Goal: Task Accomplishment & Management: Manage account settings

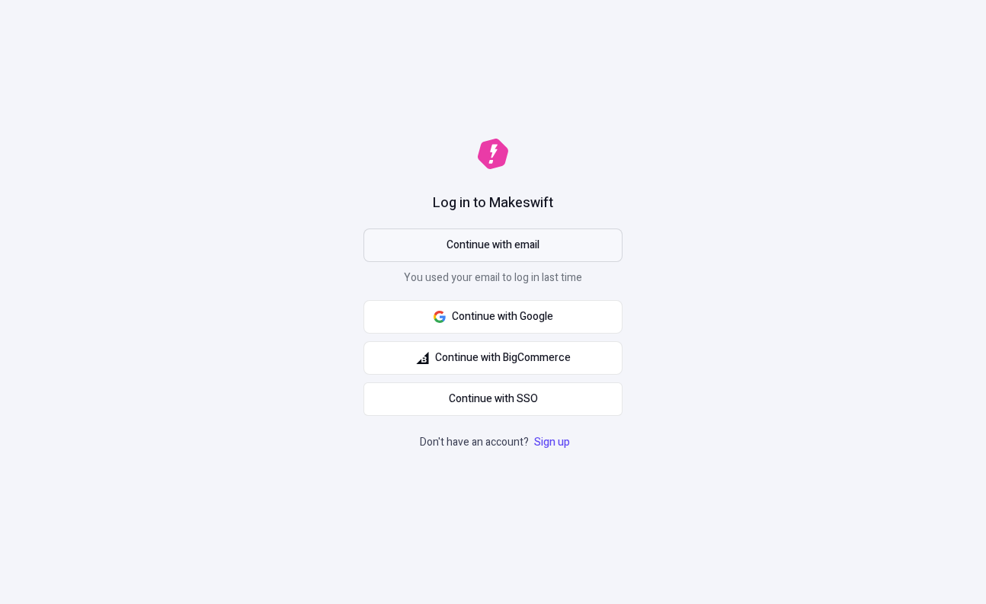
drag, startPoint x: 0, startPoint y: 0, endPoint x: 484, endPoint y: 251, distance: 545.0
click at [484, 251] on span "Continue with email" at bounding box center [493, 245] width 93 height 17
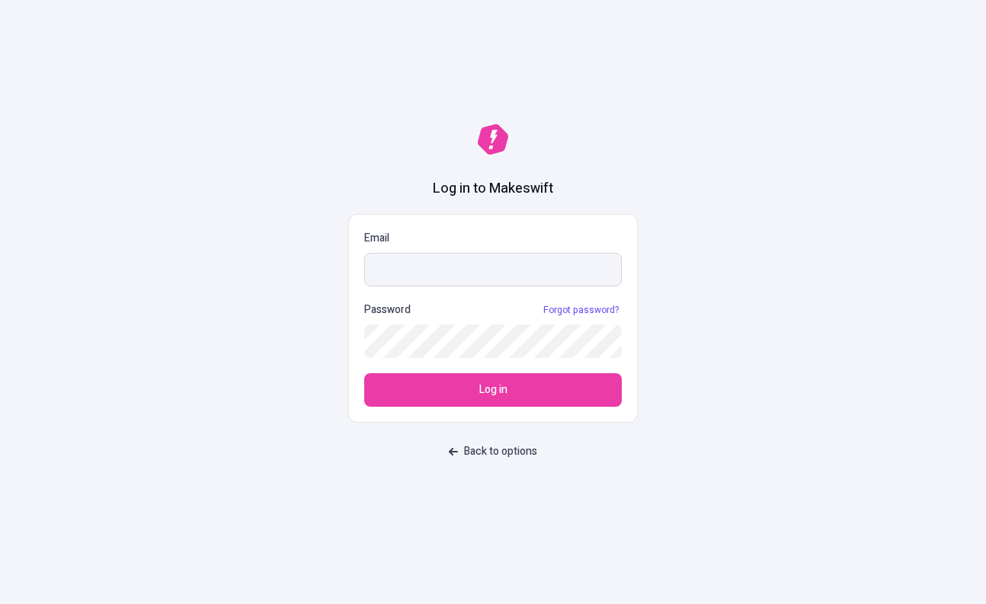
click at [620, 265] on input "Email" at bounding box center [493, 270] width 258 height 34
type input "[PERSON_NAME][EMAIL_ADDRESS][DOMAIN_NAME]"
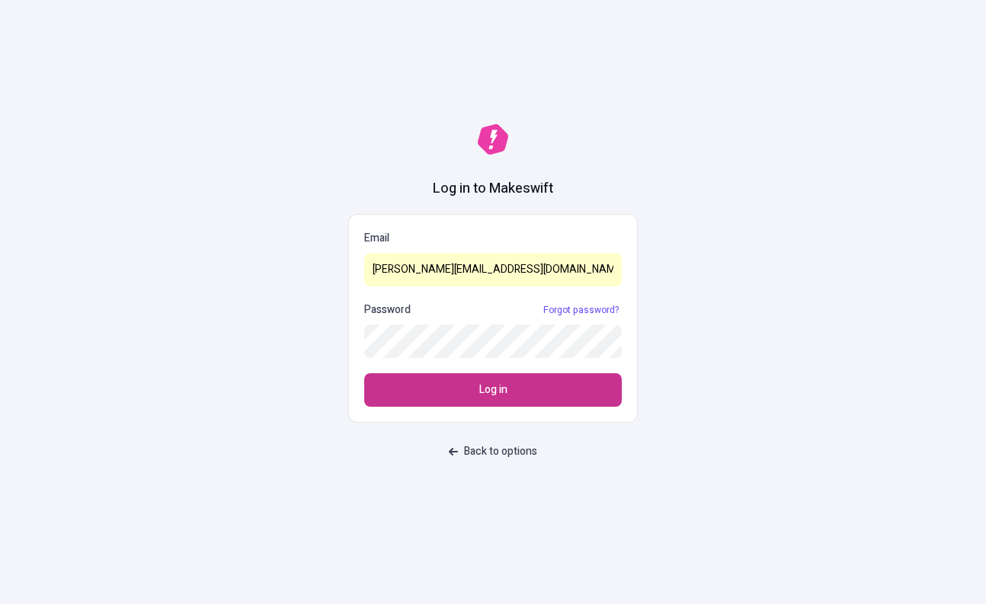
click at [540, 400] on button "Log in" at bounding box center [493, 390] width 258 height 34
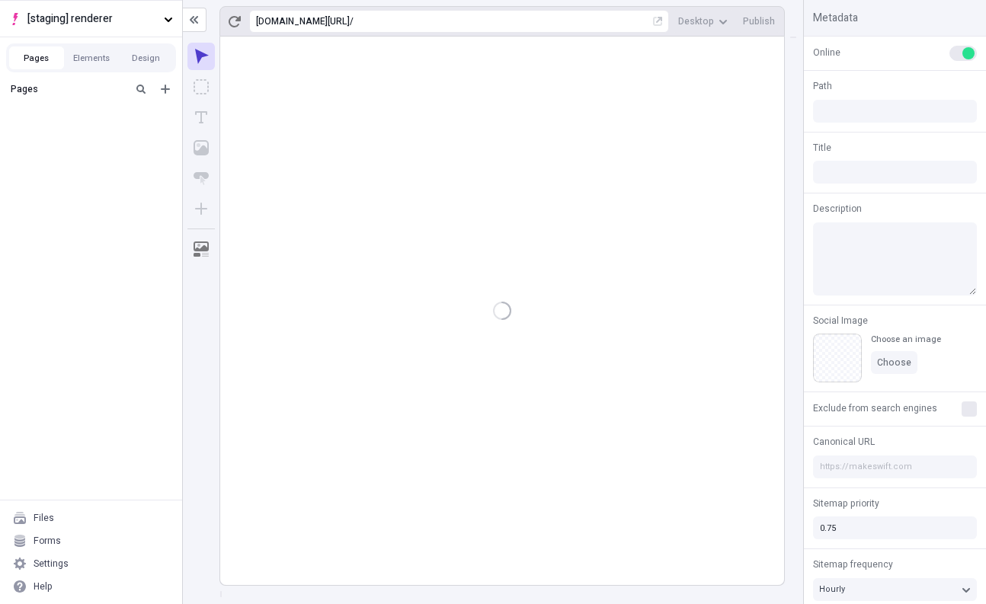
type input "/page-6sddee"
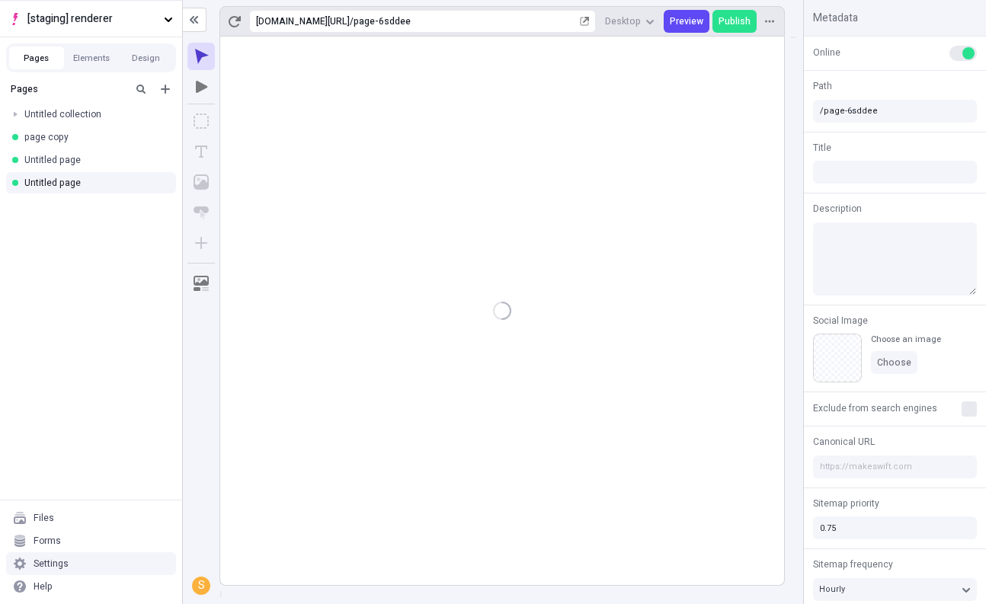
click at [72, 559] on div "Settings" at bounding box center [91, 563] width 170 height 23
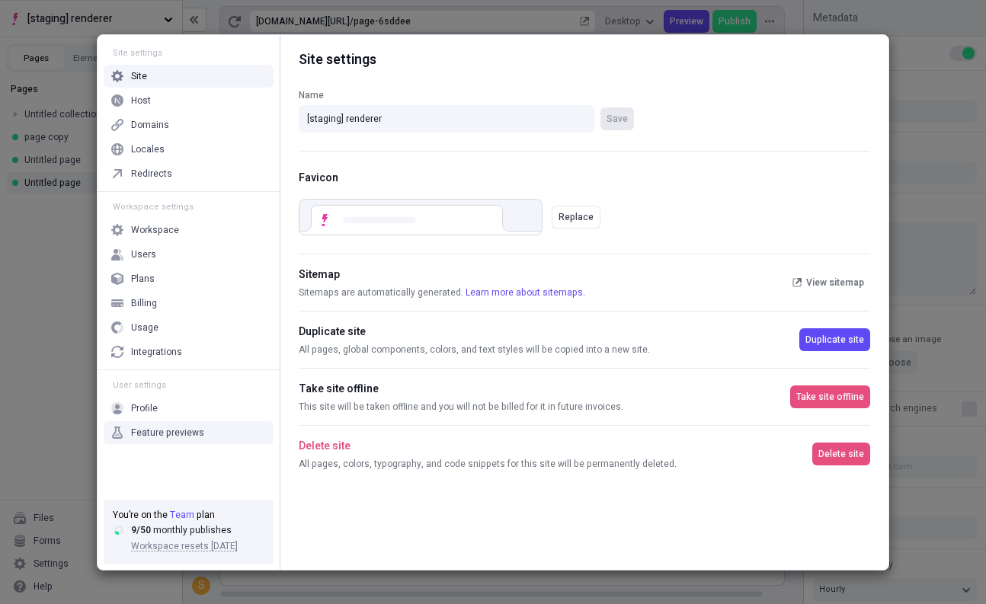
click at [201, 429] on div "Feature previews" at bounding box center [189, 432] width 170 height 23
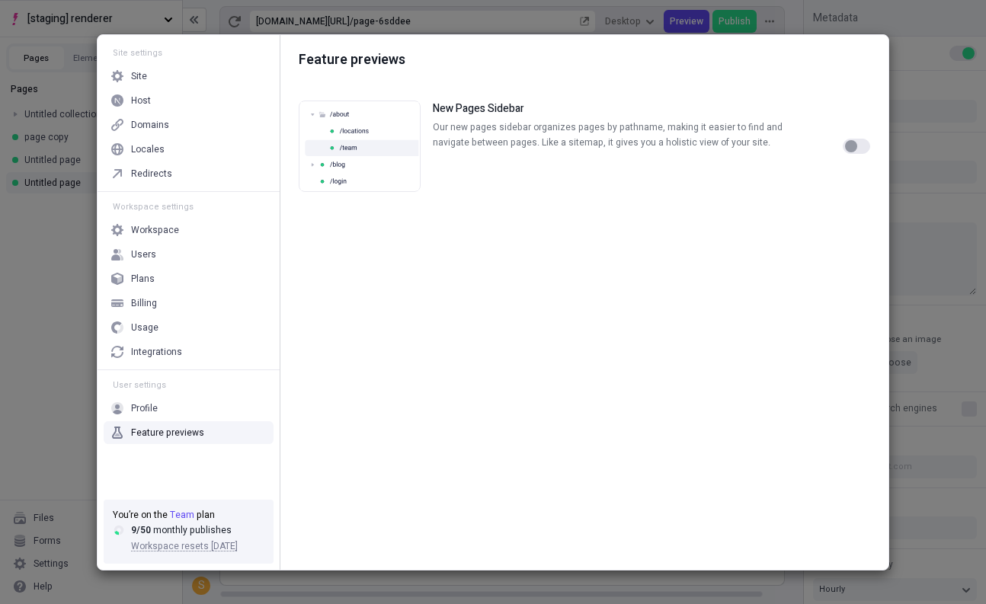
click at [856, 146] on div "button" at bounding box center [851, 146] width 12 height 12
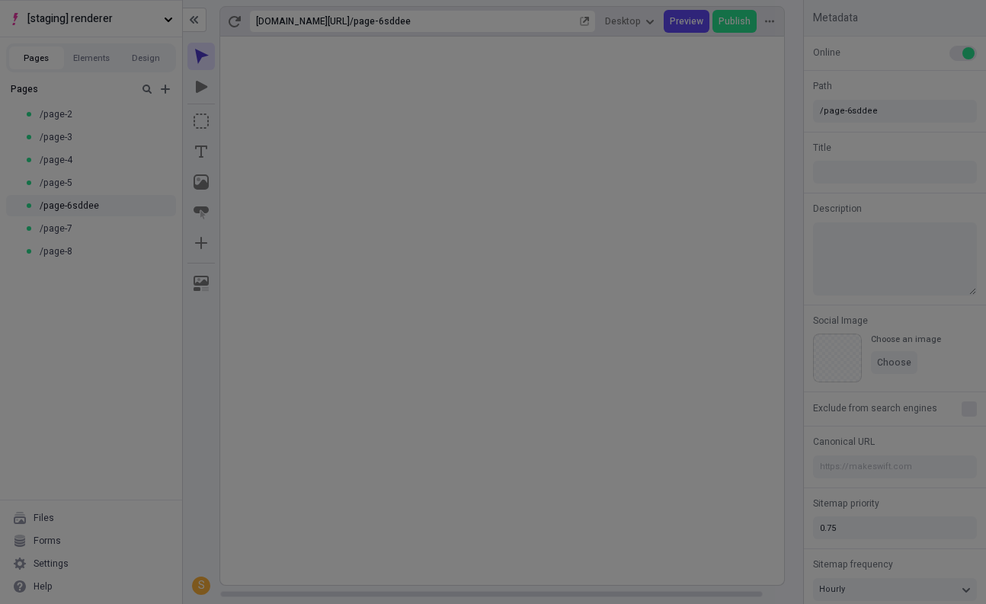
click at [67, 304] on div "Site settings Site Host Domains Locales Redirects Workspace settings Workspace …" at bounding box center [493, 302] width 986 height 604
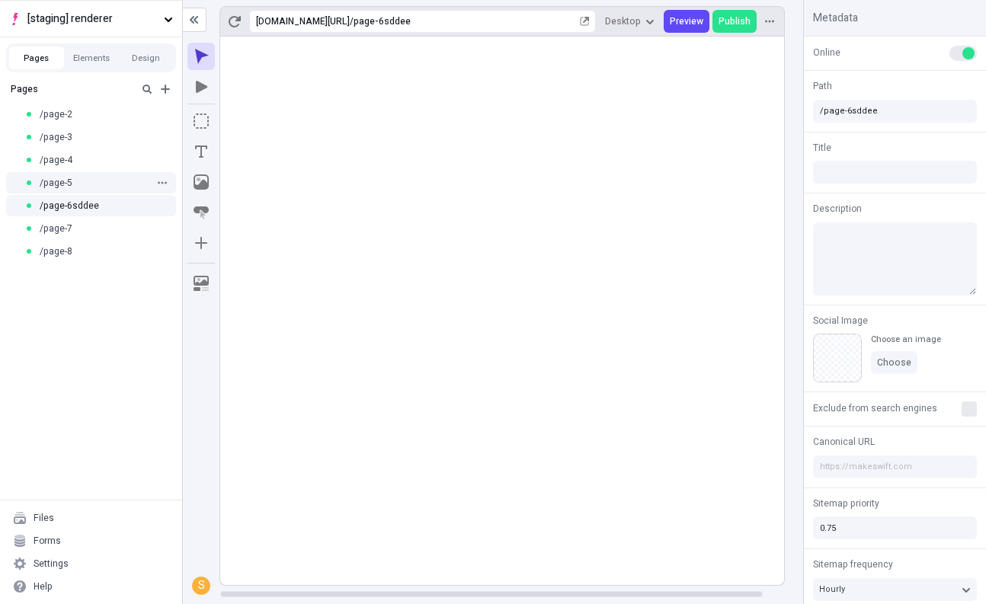
click at [127, 182] on div "/page-5" at bounding box center [86, 183] width 124 height 12
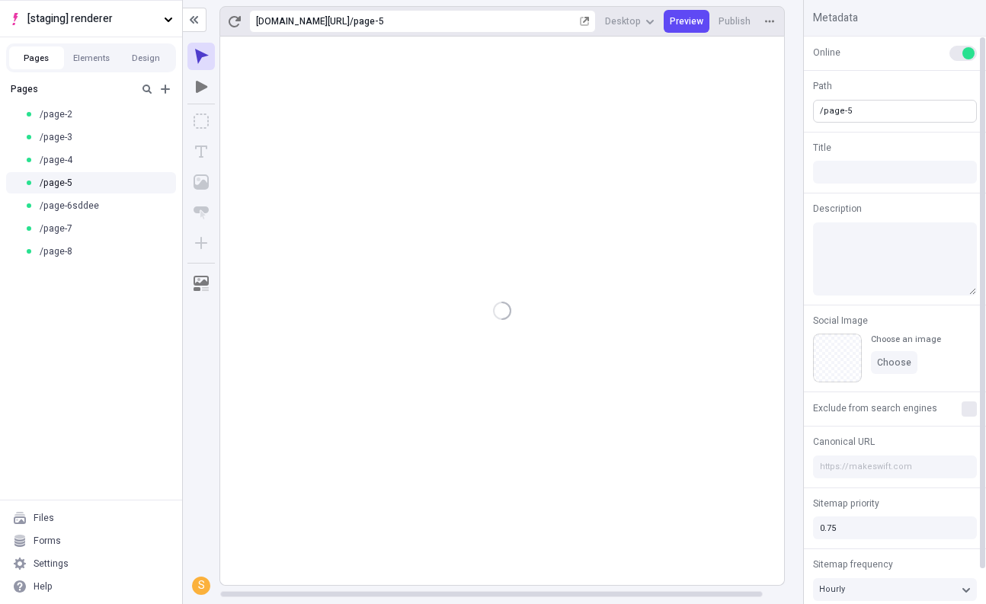
click at [890, 111] on input "/page-5" at bounding box center [895, 111] width 164 height 23
click at [862, 103] on input "/page-5eee" at bounding box center [895, 111] width 164 height 23
type input "/page-5eee"
type input "/aaa/page-5eee"
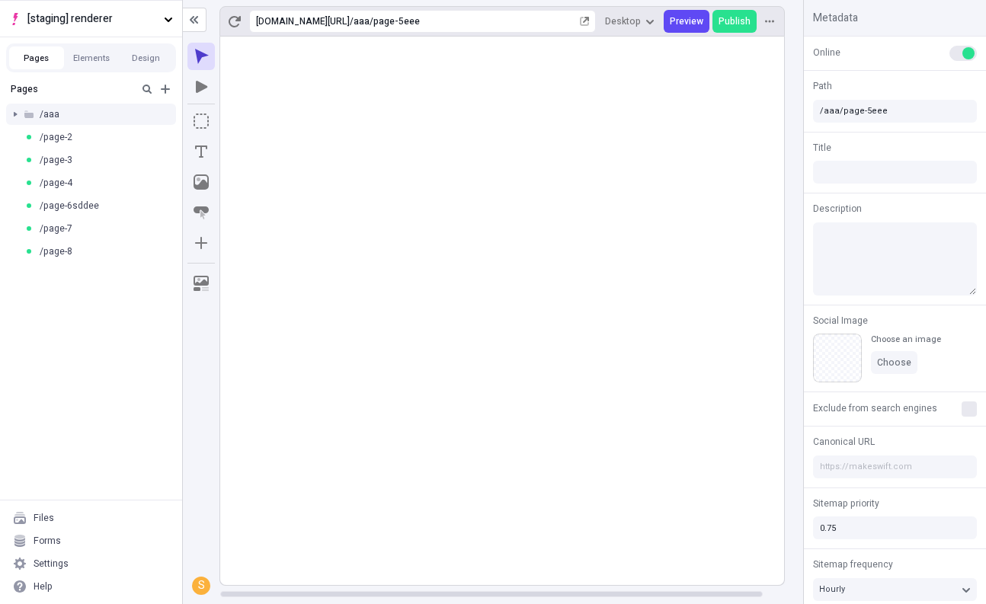
click at [18, 116] on div at bounding box center [15, 114] width 21 height 21
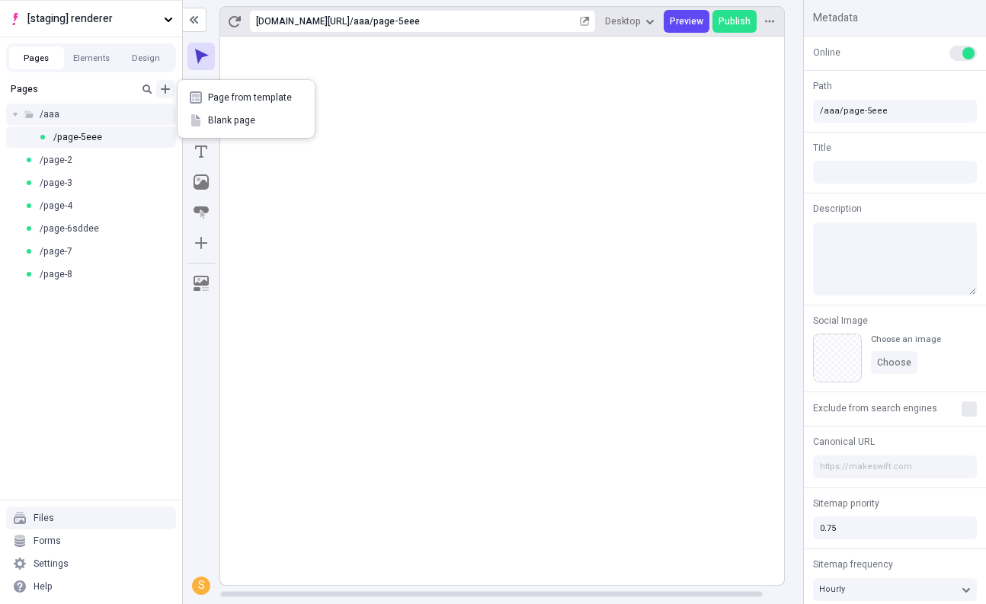
click at [171, 92] on icon "Add new" at bounding box center [165, 89] width 12 height 12
click at [207, 121] on div "Blank page" at bounding box center [246, 120] width 137 height 23
click at [164, 253] on icon "button" at bounding box center [162, 251] width 9 height 9
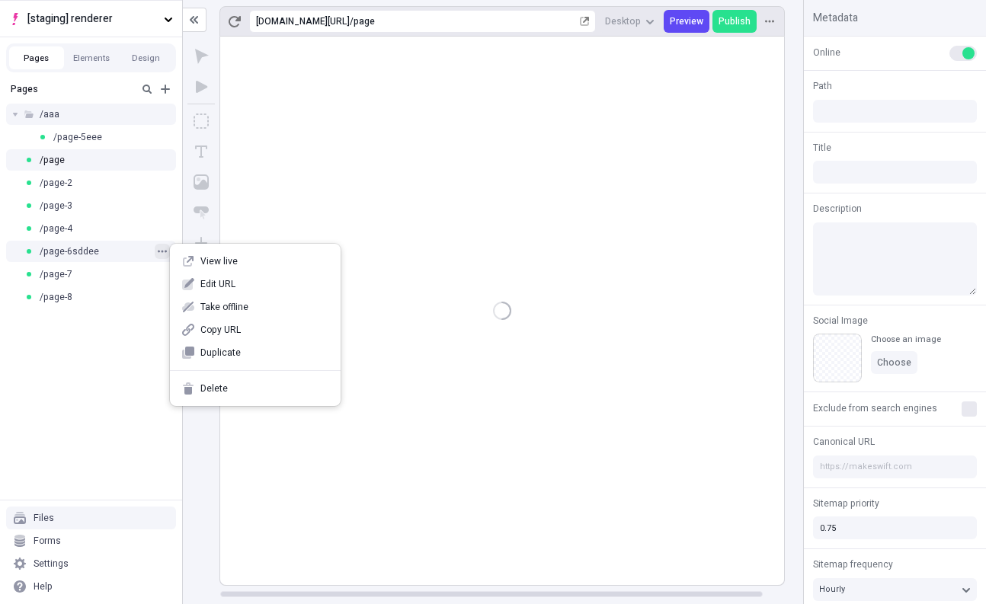
type input "/page"
click at [199, 389] on div "Delete" at bounding box center [255, 388] width 171 height 23
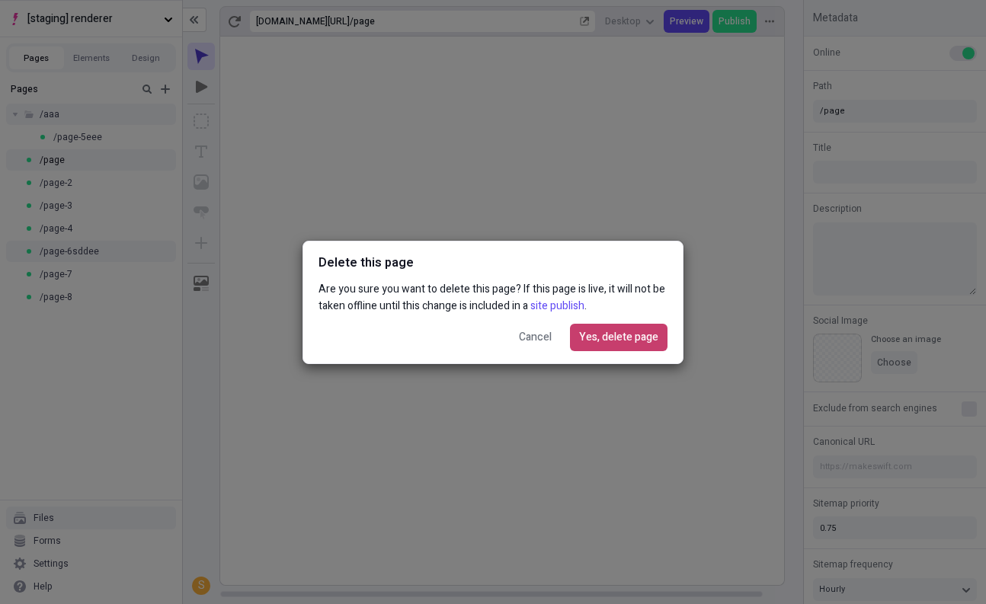
click at [643, 333] on span "Yes, delete page" at bounding box center [618, 337] width 79 height 17
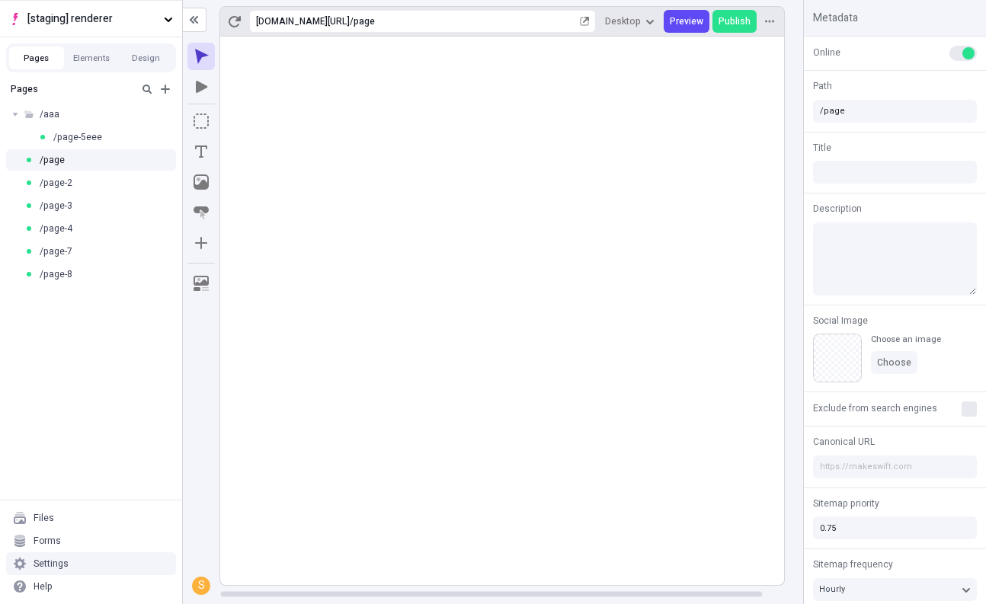
click at [129, 562] on div "Settings" at bounding box center [91, 563] width 170 height 23
click at [98, 563] on div "Settings" at bounding box center [91, 563] width 170 height 23
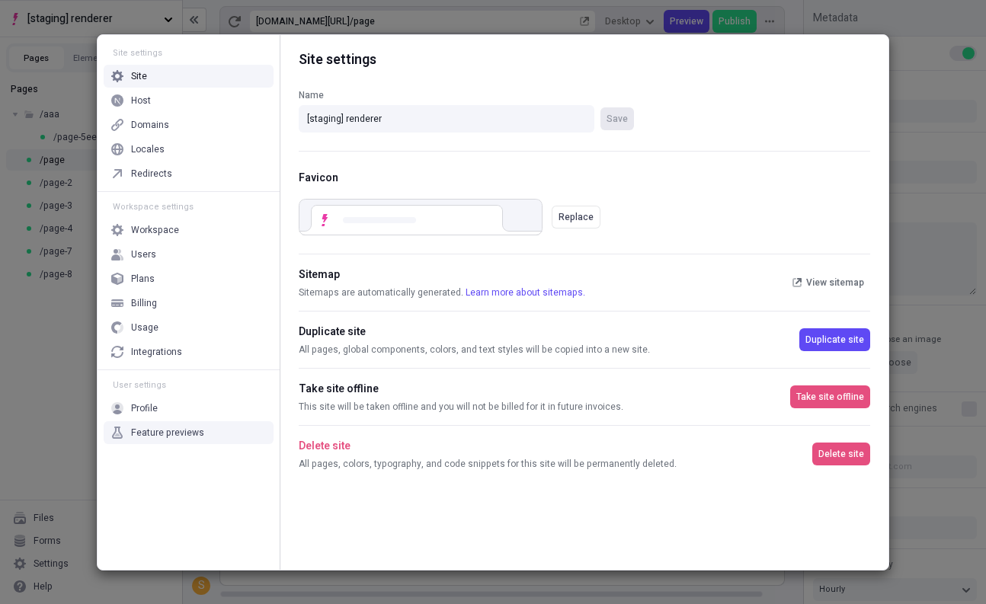
click at [176, 441] on div "Feature previews" at bounding box center [189, 432] width 170 height 23
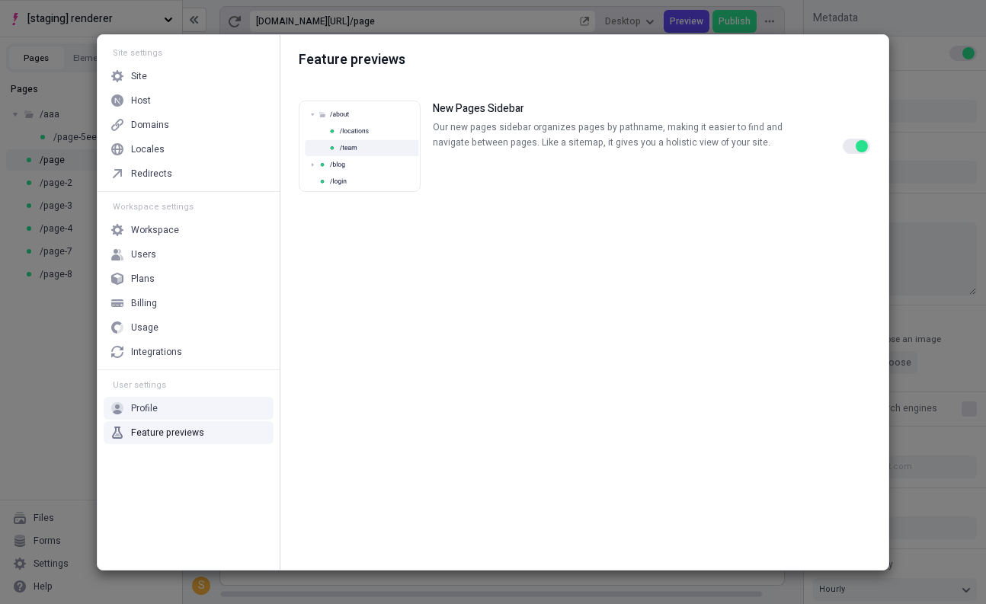
click at [853, 139] on button "button" at bounding box center [856, 146] width 27 height 15
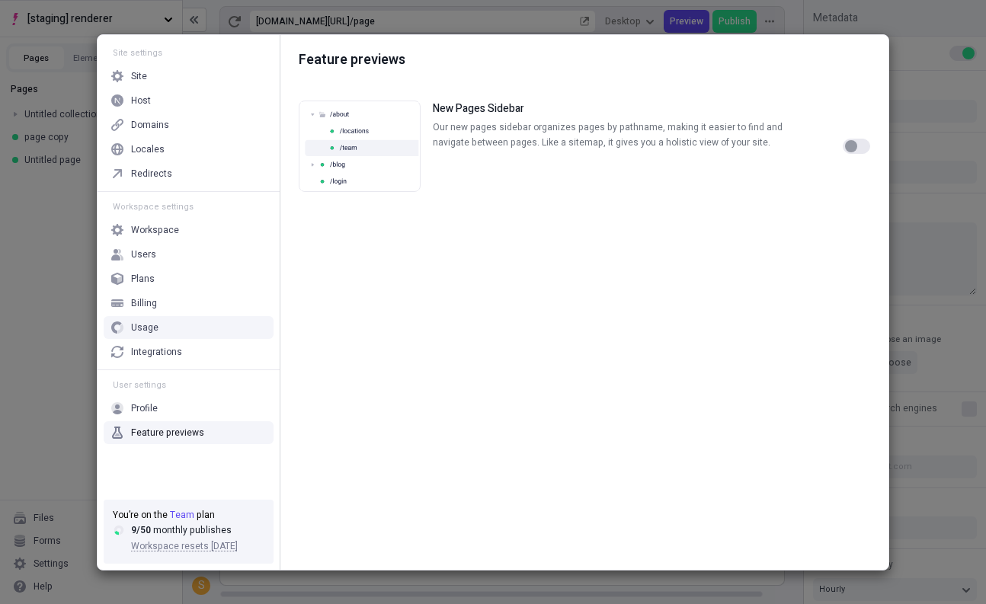
click at [53, 341] on div "Site settings Site Host Domains Locales Redirects Workspace settings Workspace …" at bounding box center [493, 302] width 986 height 604
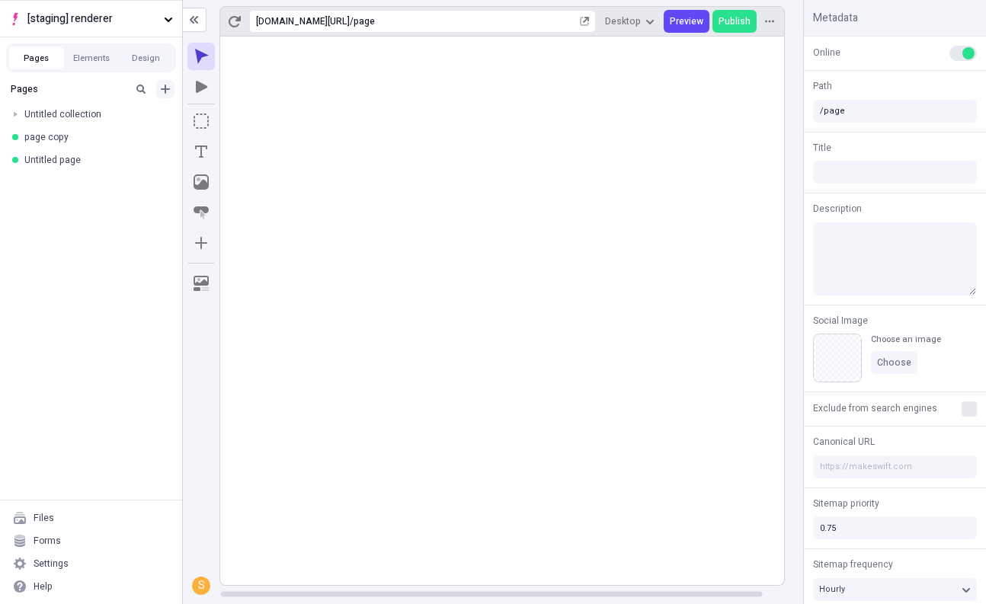
click at [168, 91] on icon "Add new" at bounding box center [165, 89] width 12 height 12
click at [144, 171] on div "Collection" at bounding box center [95, 161] width 146 height 23
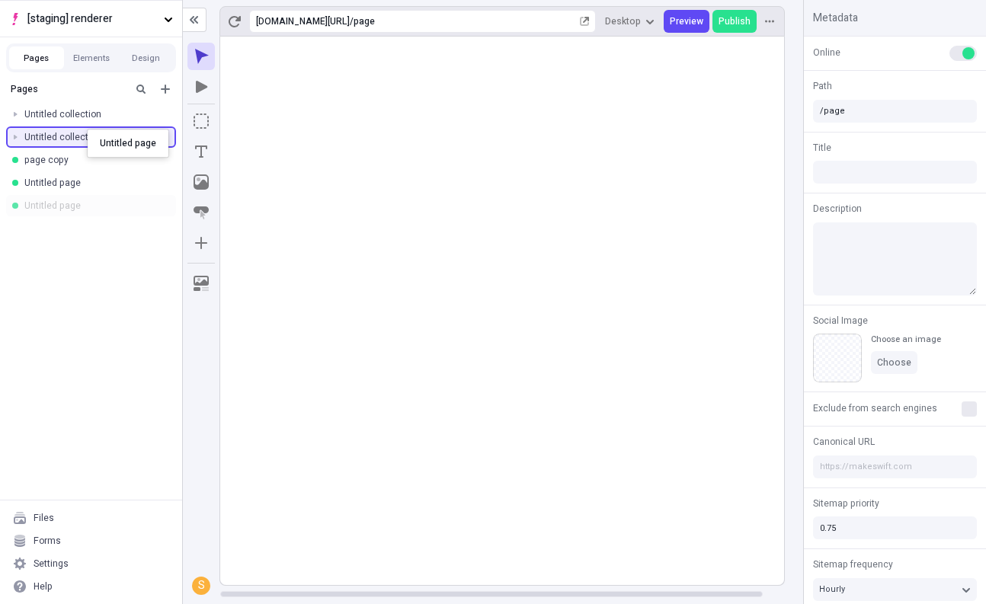
drag, startPoint x: 78, startPoint y: 197, endPoint x: 87, endPoint y: 130, distance: 67.7
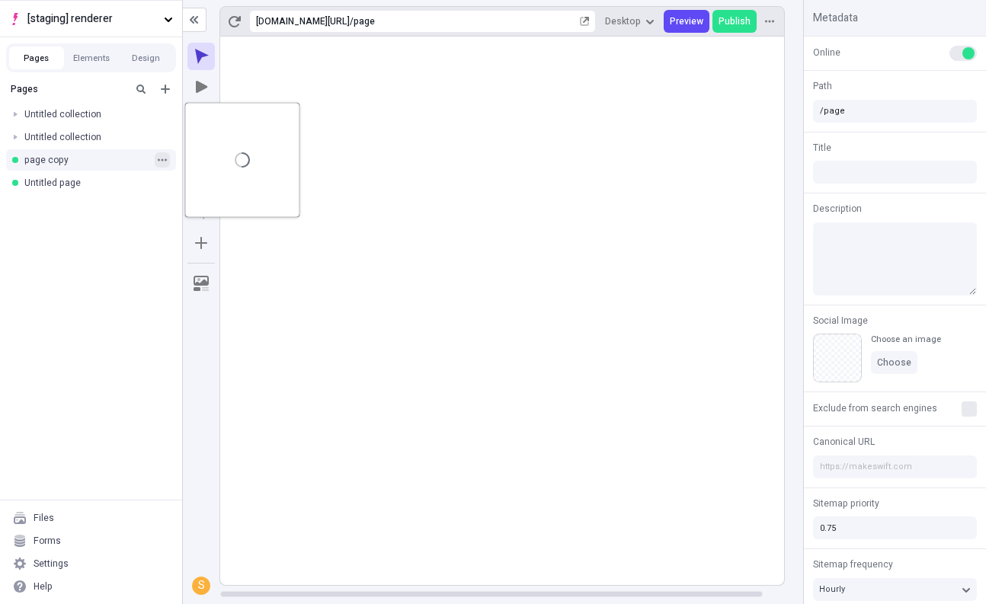
click at [164, 160] on icon "button" at bounding box center [162, 159] width 9 height 9
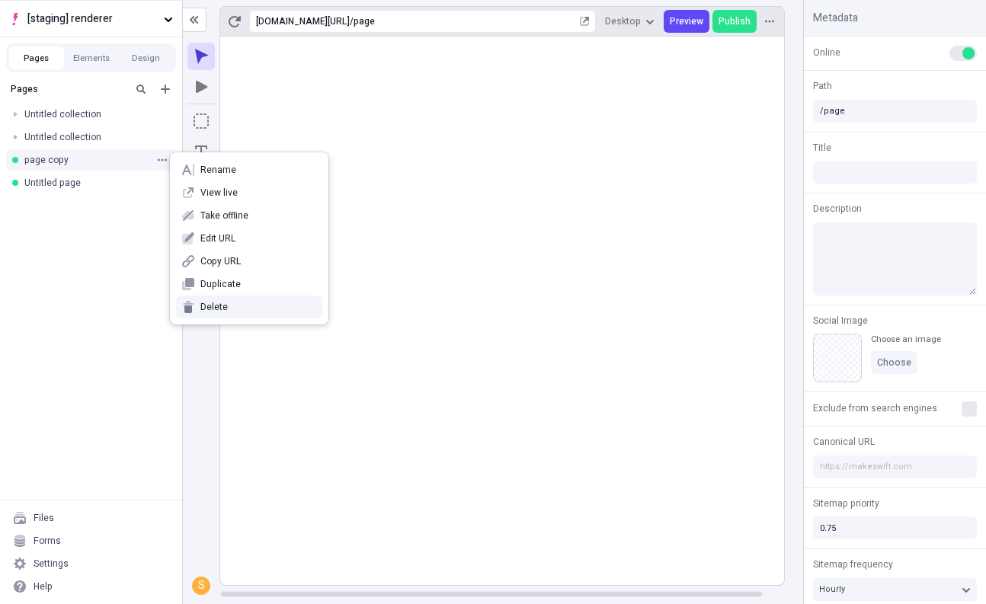
click at [192, 301] on icon at bounding box center [188, 307] width 12 height 12
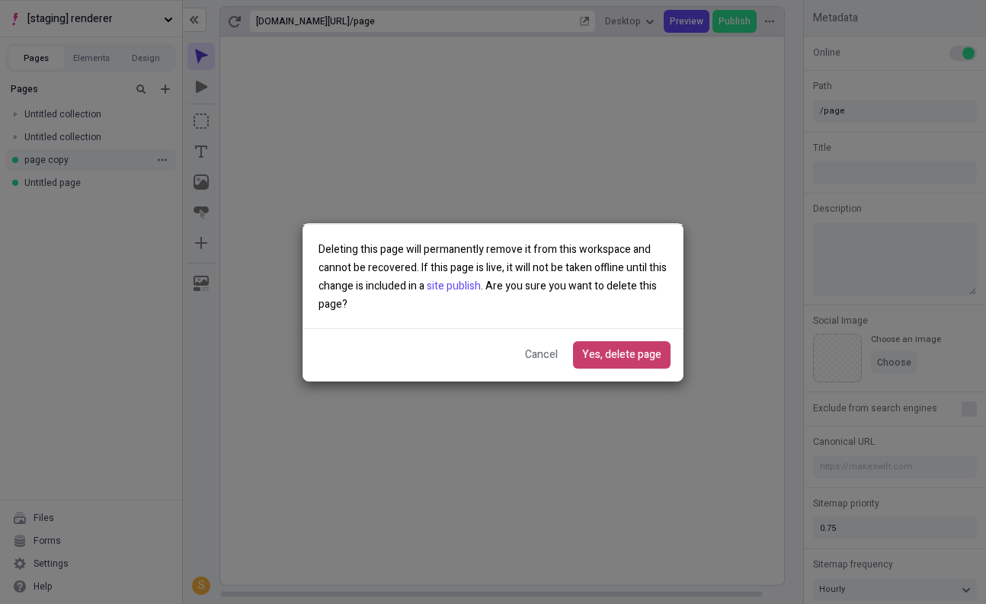
click at [634, 357] on span "Yes, delete page" at bounding box center [621, 355] width 79 height 17
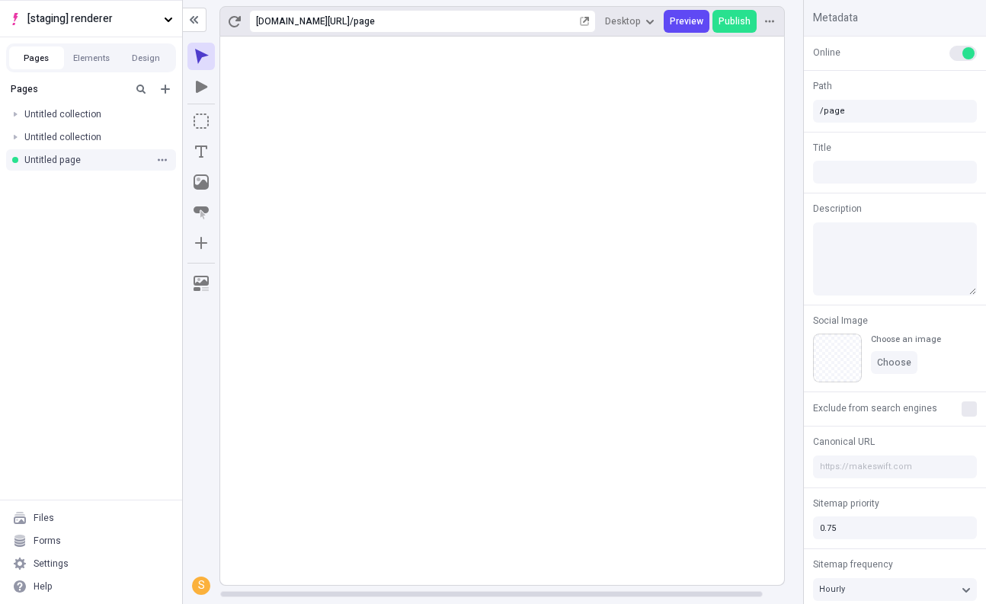
click at [87, 162] on div "Untitled page" at bounding box center [86, 160] width 124 height 12
click at [896, 111] on input "/page" at bounding box center [895, 111] width 164 height 23
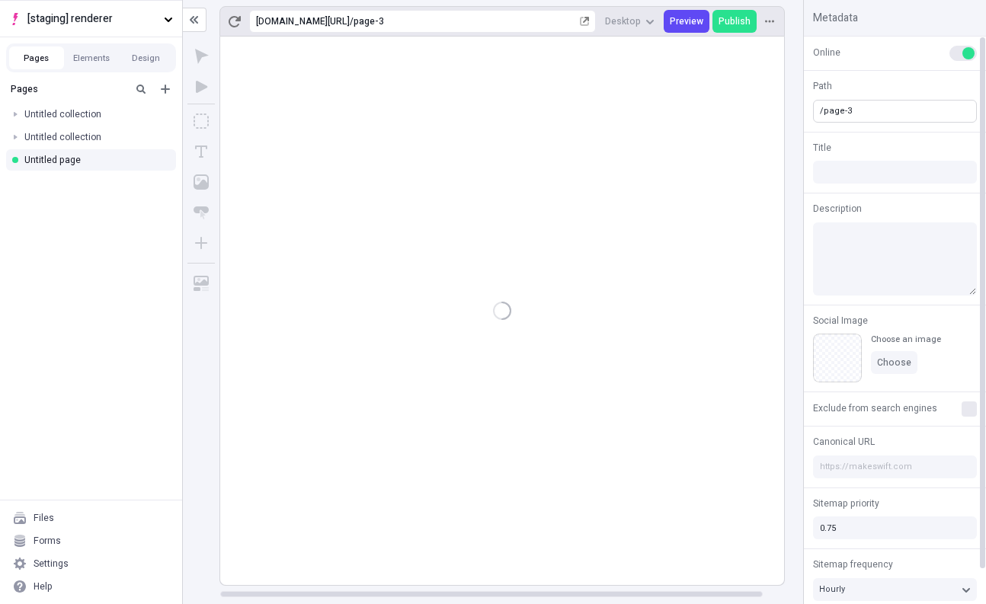
click at [896, 111] on input "/page-3" at bounding box center [895, 111] width 164 height 23
click at [889, 113] on input "/page-3" at bounding box center [895, 111] width 164 height 23
type input "/page-3123123"
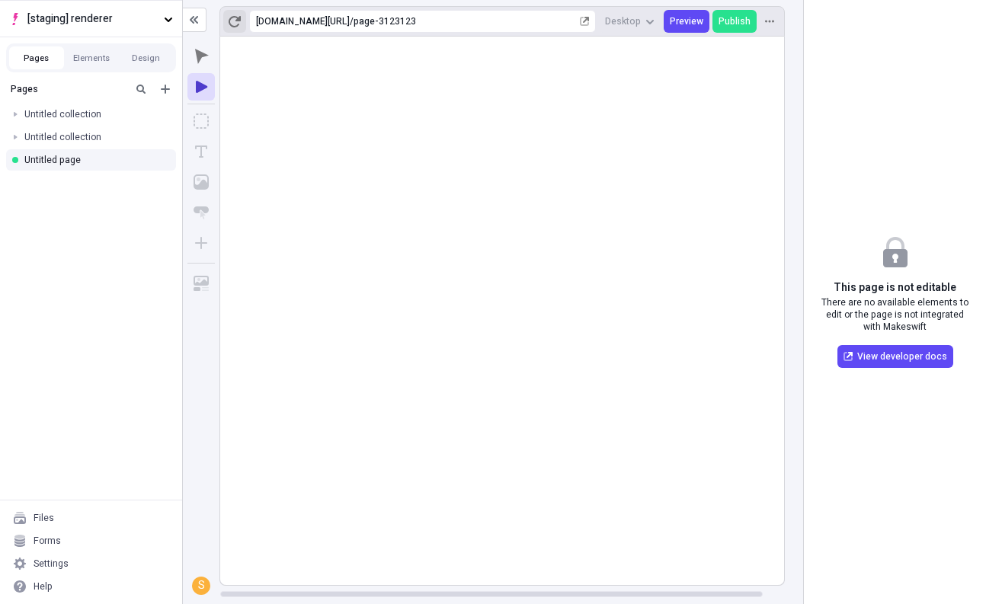
click at [234, 19] on icon "button" at bounding box center [235, 21] width 12 height 12
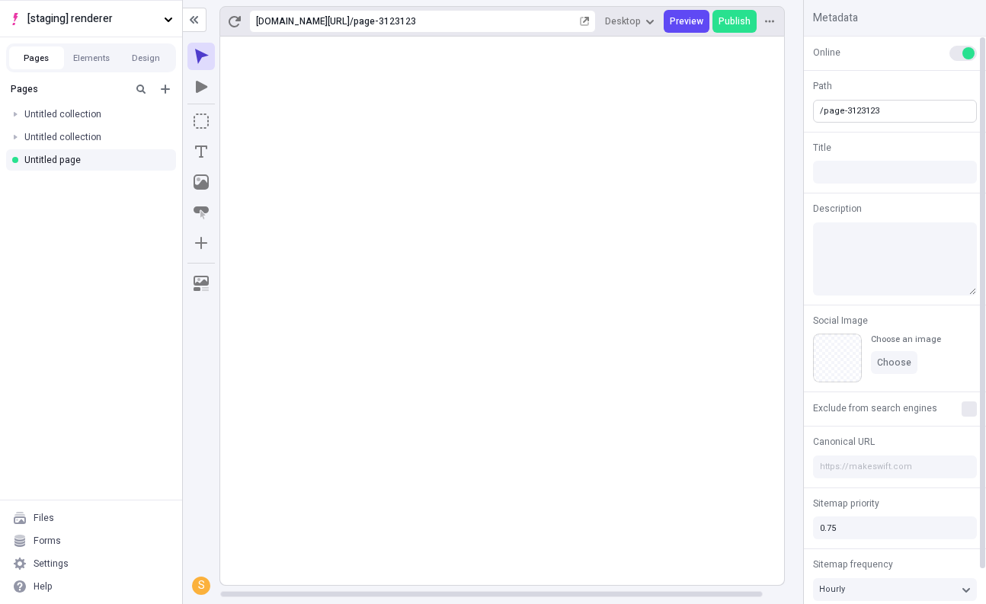
click at [885, 114] on input "/page-3123123" at bounding box center [895, 111] width 164 height 23
type input "/page-3123123123"
click at [920, 104] on input "/page-3123123123" at bounding box center [895, 111] width 164 height 23
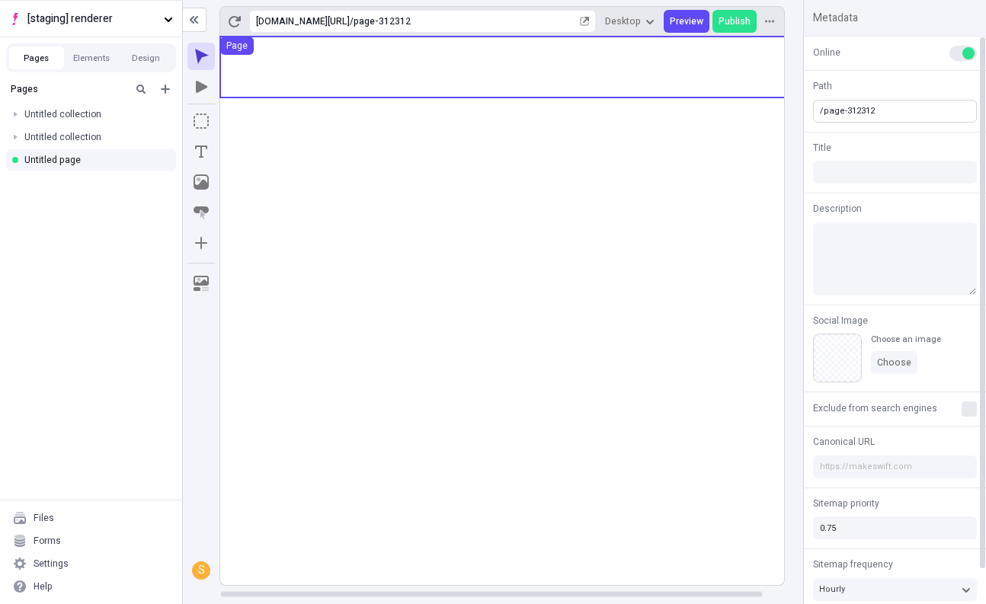
click at [864, 100] on input "/page-312312" at bounding box center [895, 111] width 164 height 23
click at [869, 107] on input "/page-312312" at bounding box center [895, 111] width 164 height 23
type input "/page-312"
